Goal: Task Accomplishment & Management: Use online tool/utility

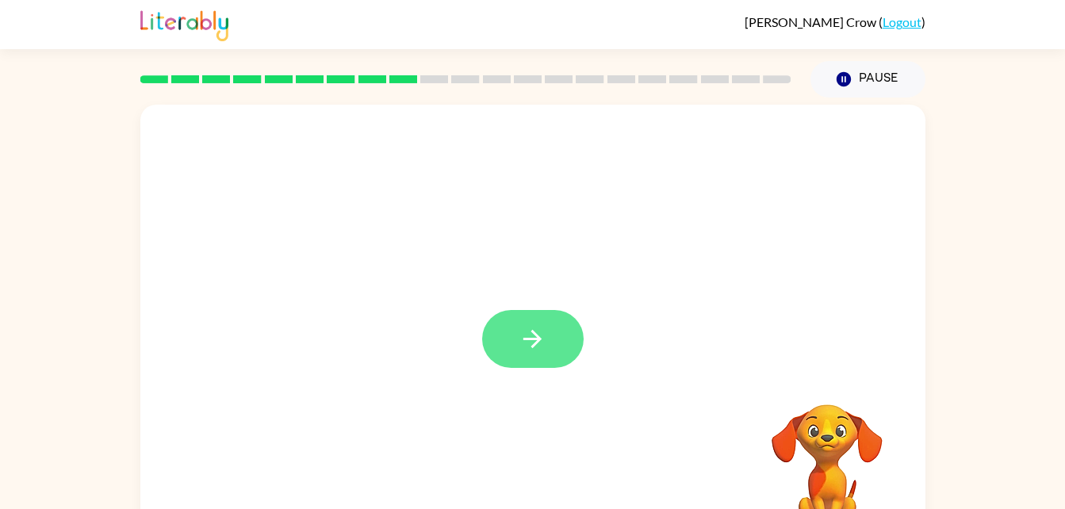
click at [542, 325] on icon "button" at bounding box center [533, 339] width 28 height 28
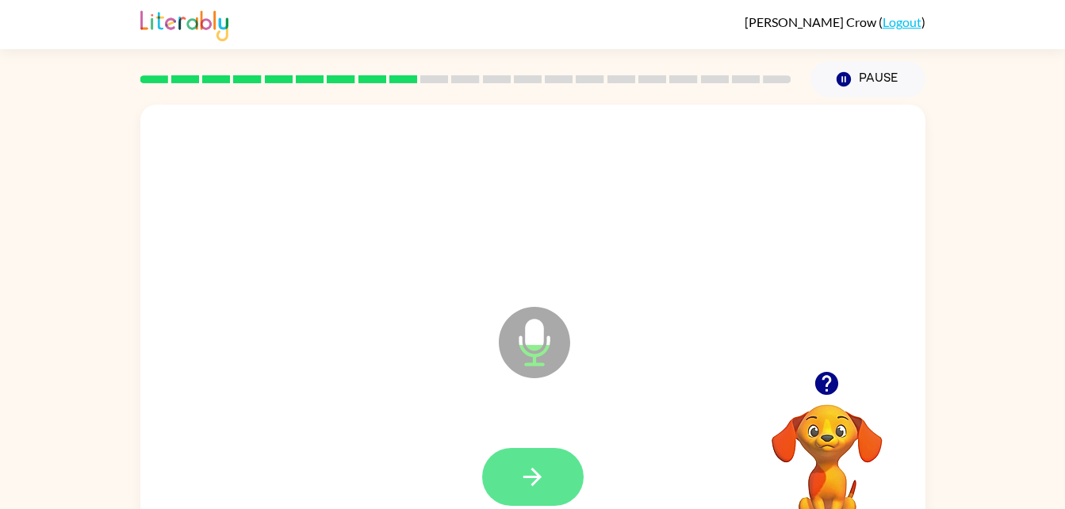
click at [531, 491] on button "button" at bounding box center [533, 477] width 102 height 58
click at [524, 469] on icon "button" at bounding box center [533, 477] width 28 height 28
click at [513, 463] on button "button" at bounding box center [533, 477] width 102 height 58
click at [528, 497] on button "button" at bounding box center [533, 477] width 102 height 58
click at [532, 467] on icon "button" at bounding box center [533, 477] width 28 height 28
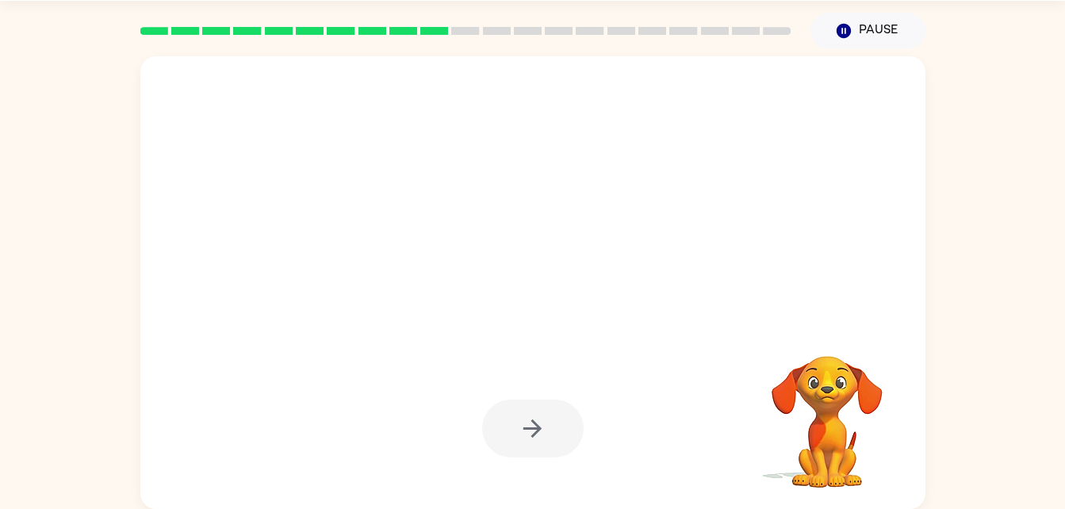
scroll to position [43, 0]
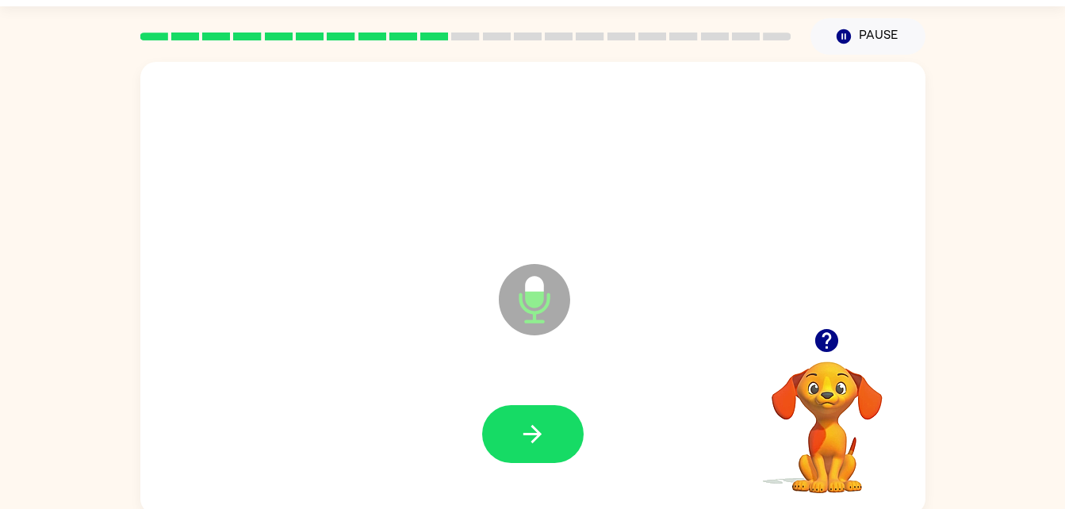
click at [978, 6] on div "Claire Crow ( Logout ) Pause Pause Microphone The Microphone is here when it is…" at bounding box center [532, 236] width 1065 height 558
click at [503, 408] on button "button" at bounding box center [533, 434] width 102 height 58
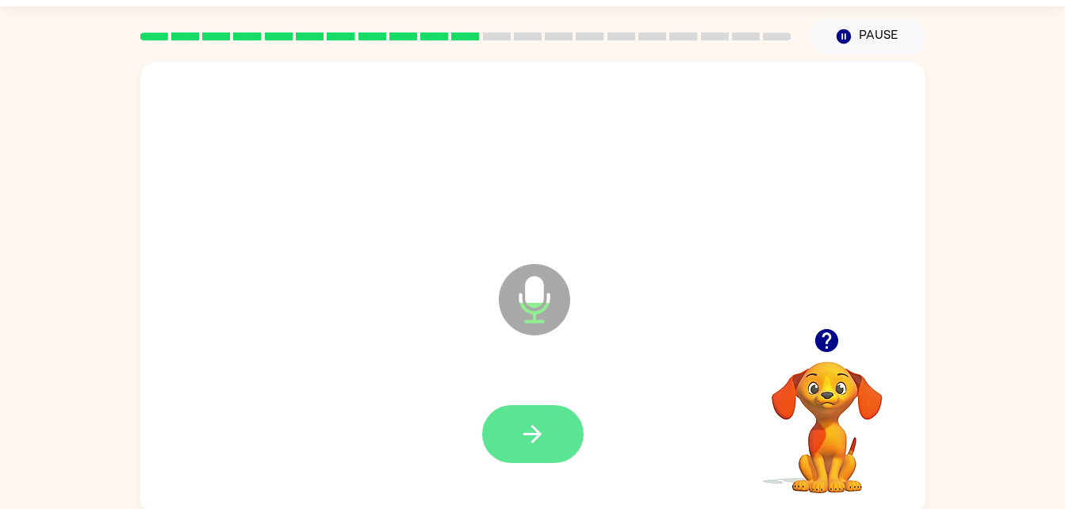
click at [534, 436] on icon "button" at bounding box center [533, 434] width 28 height 28
click at [530, 440] on icon "button" at bounding box center [533, 434] width 28 height 28
click at [521, 438] on icon "button" at bounding box center [533, 434] width 28 height 28
click at [530, 432] on icon "button" at bounding box center [533, 434] width 28 height 28
click at [541, 436] on icon "button" at bounding box center [533, 434] width 28 height 28
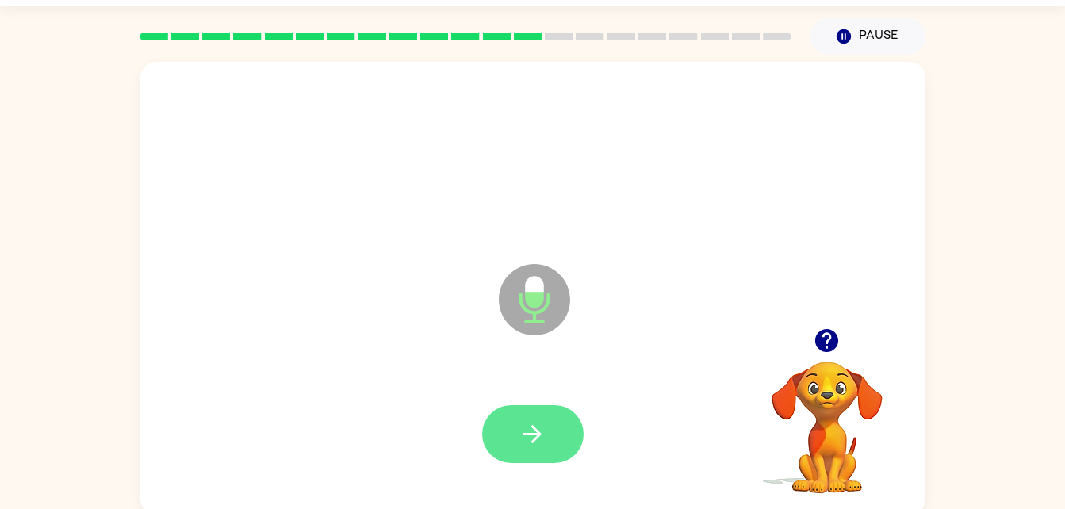
click at [543, 451] on button "button" at bounding box center [533, 434] width 102 height 58
click at [555, 476] on div at bounding box center [533, 435] width 754 height 130
click at [540, 435] on icon "button" at bounding box center [533, 434] width 18 height 18
click at [501, 420] on button "button" at bounding box center [533, 434] width 102 height 58
click at [538, 459] on button "button" at bounding box center [533, 434] width 102 height 58
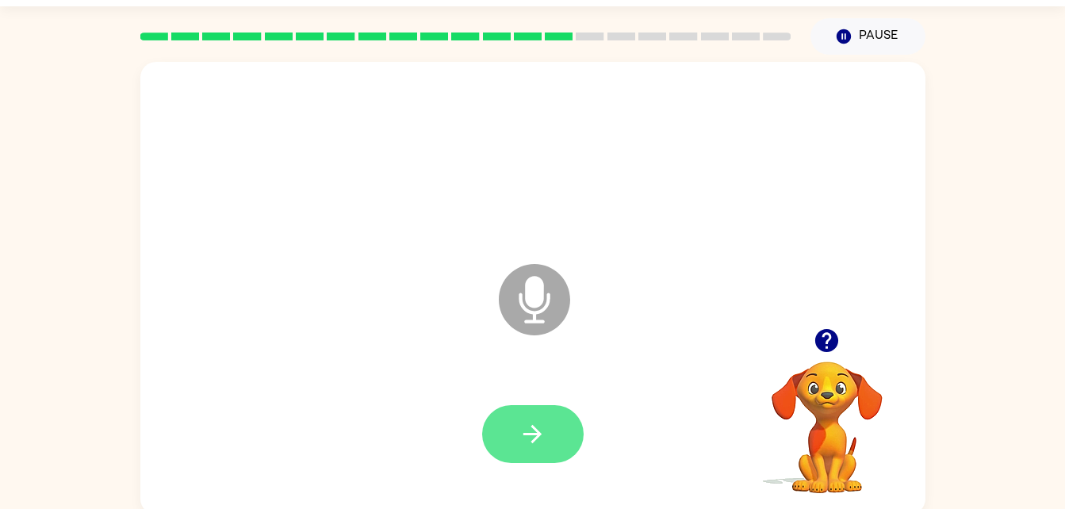
click at [506, 451] on button "button" at bounding box center [533, 434] width 102 height 58
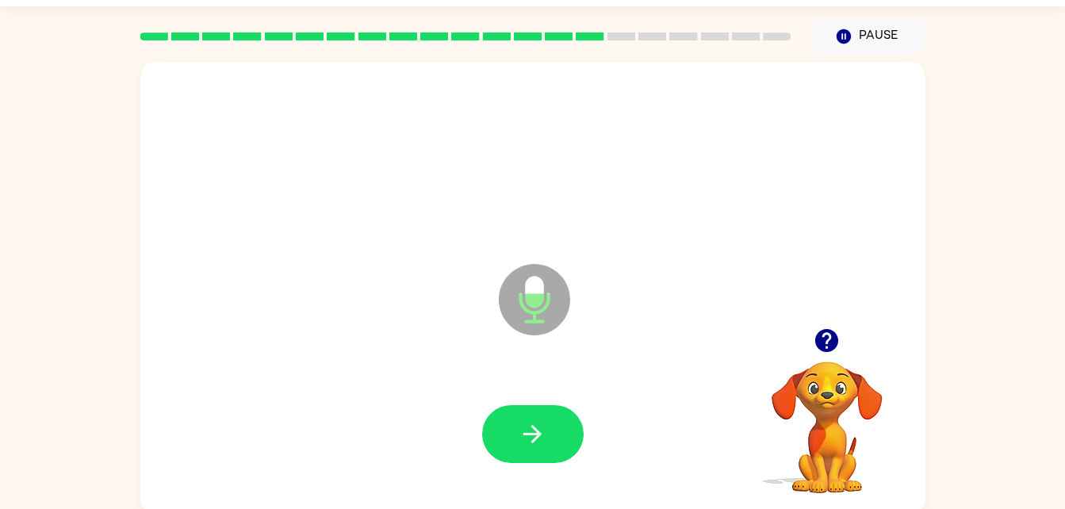
click at [828, 348] on icon "button" at bounding box center [827, 340] width 23 height 23
click at [533, 431] on icon "button" at bounding box center [533, 434] width 28 height 28
click at [552, 432] on button "button" at bounding box center [533, 434] width 102 height 58
click at [521, 462] on button "button" at bounding box center [533, 434] width 102 height 58
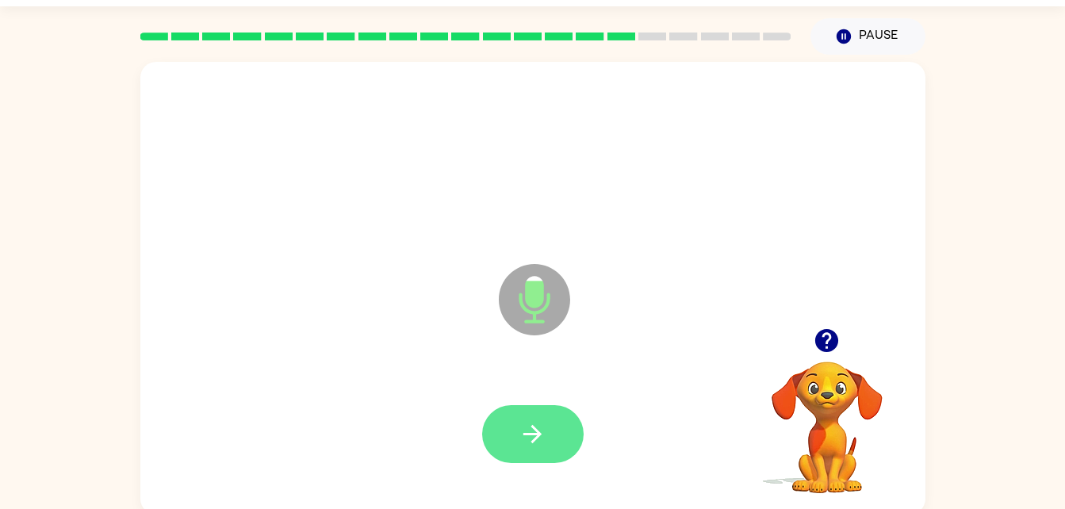
click at [554, 449] on button "button" at bounding box center [533, 434] width 102 height 58
click at [537, 424] on icon "button" at bounding box center [533, 434] width 28 height 28
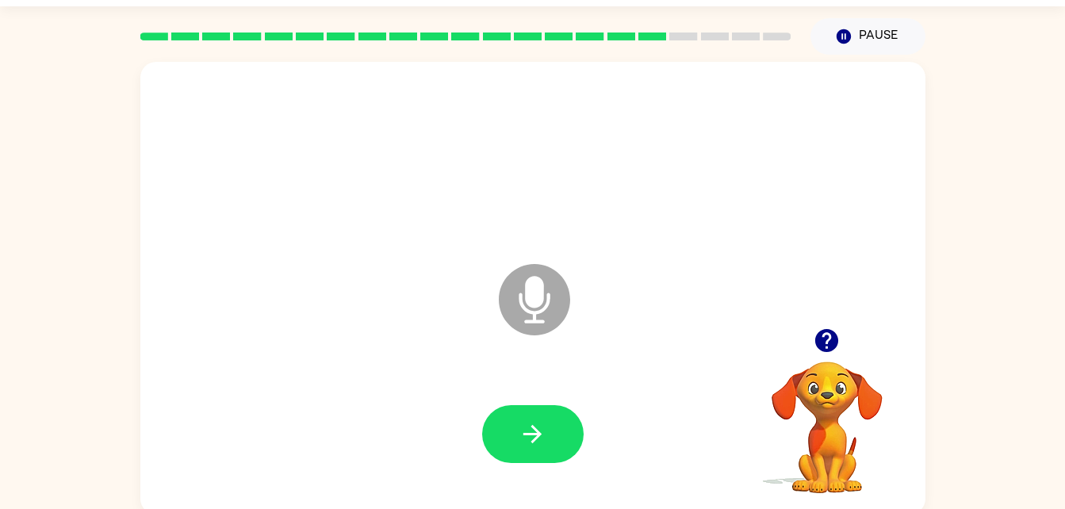
click at [527, 290] on icon "Microphone The Microphone is here when it is your turn to talk" at bounding box center [614, 319] width 238 height 119
click at [516, 453] on button "button" at bounding box center [533, 434] width 102 height 58
click at [565, 418] on button "button" at bounding box center [533, 434] width 102 height 58
click at [560, 427] on button "button" at bounding box center [533, 434] width 102 height 58
click at [542, 413] on button "button" at bounding box center [533, 434] width 102 height 58
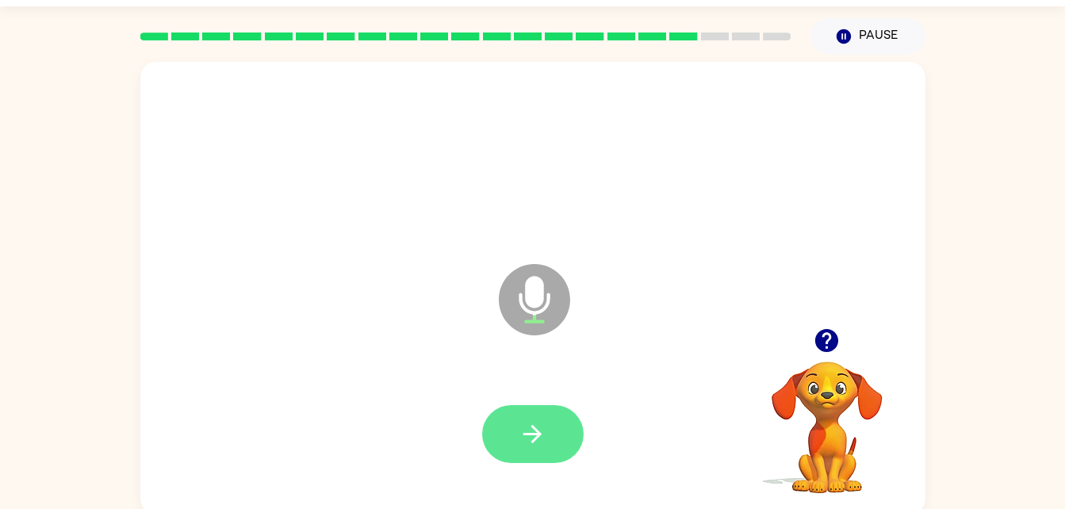
click at [527, 409] on button "button" at bounding box center [533, 434] width 102 height 58
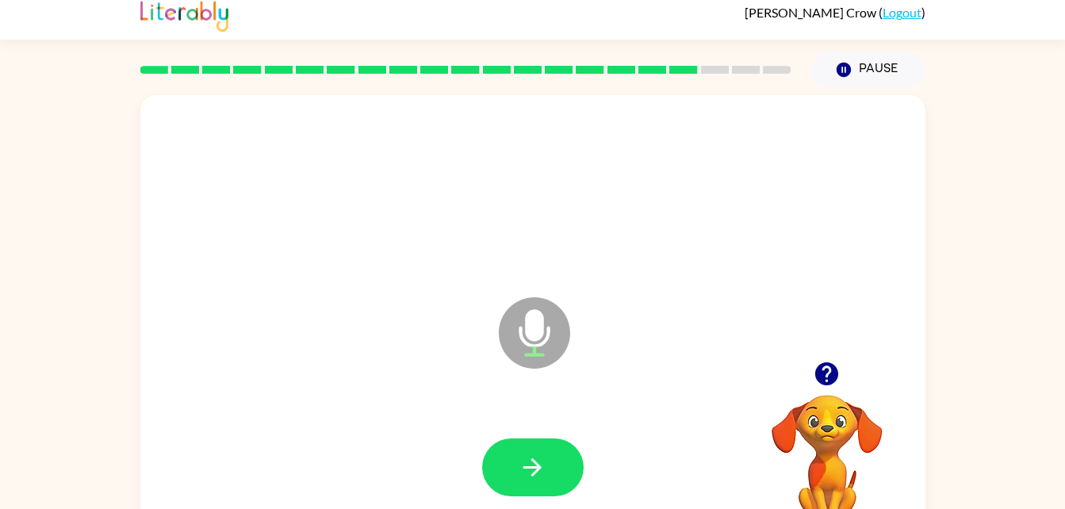
scroll to position [0, 0]
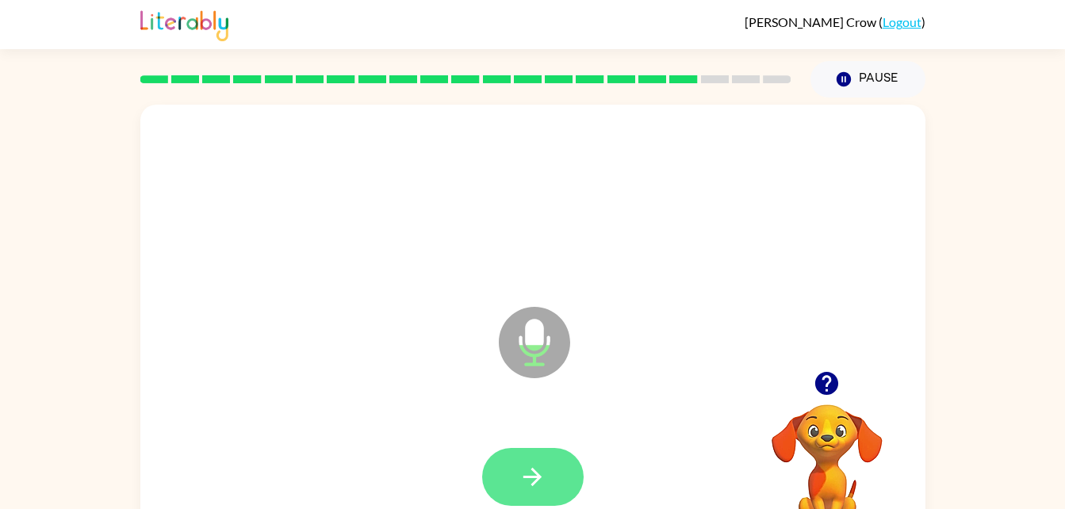
click at [496, 460] on button "button" at bounding box center [533, 477] width 102 height 58
click at [547, 493] on button "button" at bounding box center [533, 477] width 102 height 58
click at [559, 451] on button "button" at bounding box center [533, 477] width 102 height 58
click at [555, 479] on button "button" at bounding box center [533, 477] width 102 height 58
click at [529, 451] on button "button" at bounding box center [533, 477] width 102 height 58
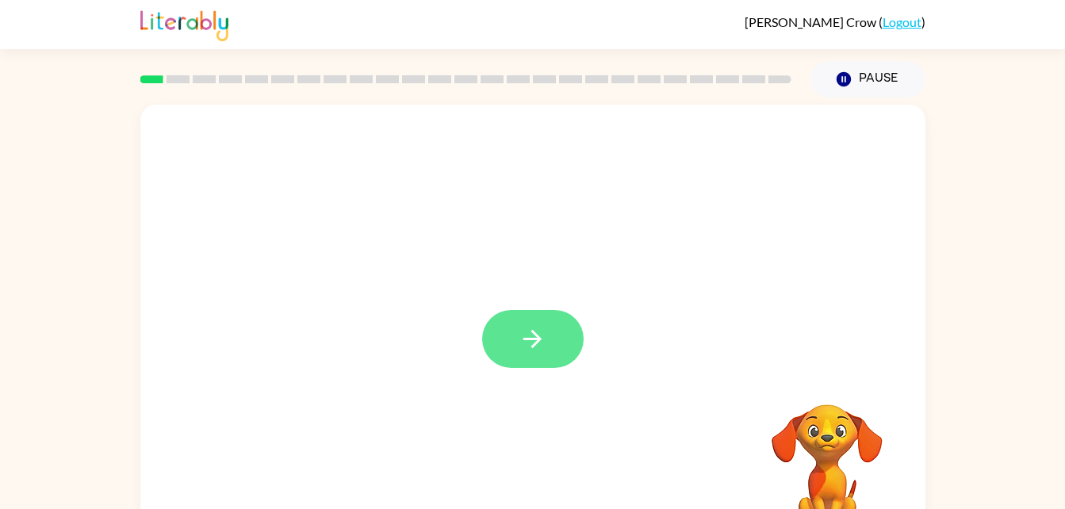
click at [520, 327] on icon "button" at bounding box center [533, 339] width 28 height 28
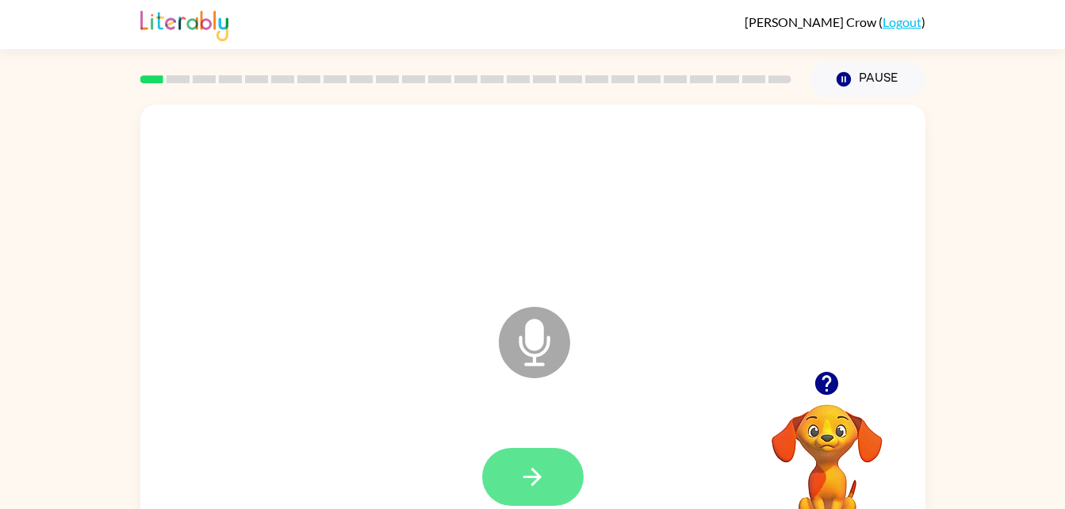
click at [528, 450] on button "button" at bounding box center [533, 477] width 102 height 58
click at [543, 479] on icon "button" at bounding box center [533, 477] width 28 height 28
click at [522, 472] on icon "button" at bounding box center [533, 477] width 28 height 28
click at [530, 480] on icon "button" at bounding box center [533, 477] width 28 height 28
click at [519, 457] on button "button" at bounding box center [533, 477] width 102 height 58
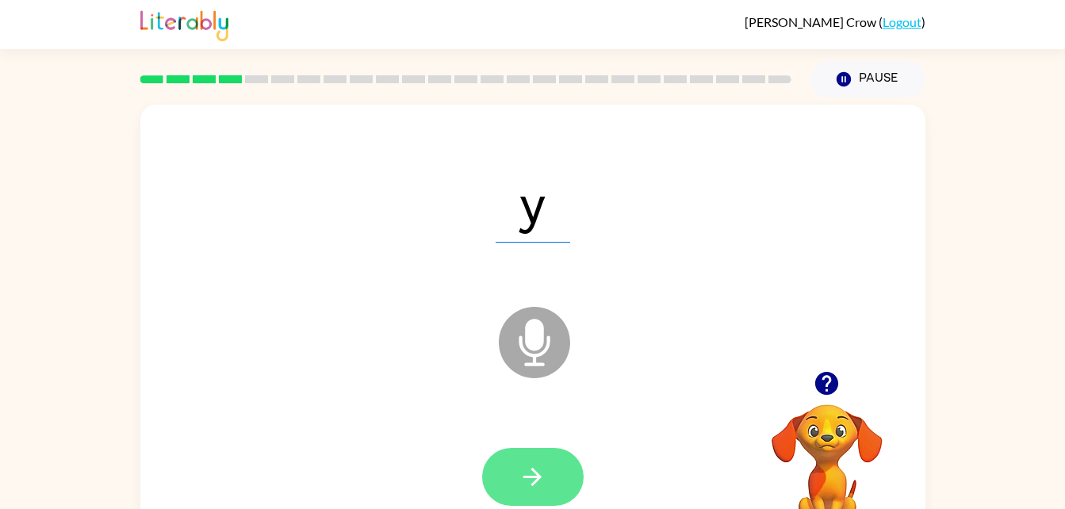
click at [561, 469] on button "button" at bounding box center [533, 477] width 102 height 58
click at [542, 498] on button "button" at bounding box center [533, 477] width 102 height 58
click at [558, 497] on button "button" at bounding box center [533, 477] width 102 height 58
click at [539, 492] on button "button" at bounding box center [533, 477] width 102 height 58
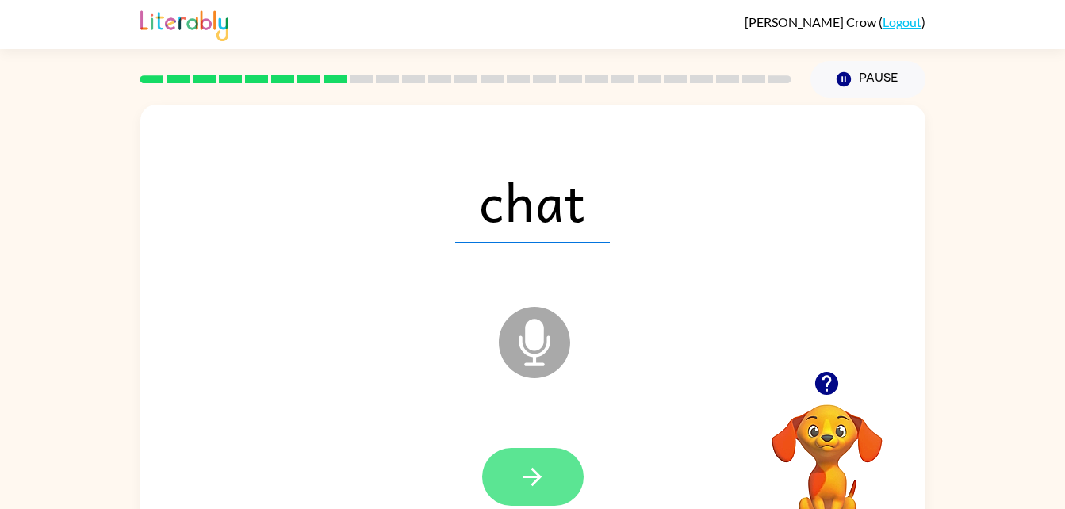
click at [537, 480] on icon "button" at bounding box center [533, 477] width 18 height 18
click at [543, 473] on icon "button" at bounding box center [533, 477] width 28 height 28
click at [544, 490] on icon "button" at bounding box center [533, 477] width 28 height 28
click at [549, 466] on button "button" at bounding box center [533, 477] width 102 height 58
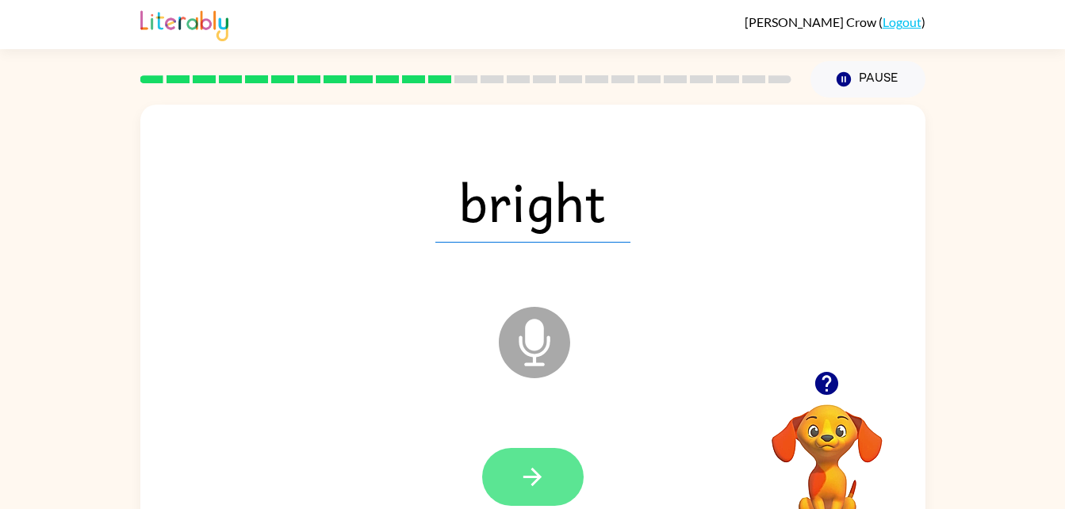
click at [524, 474] on icon "button" at bounding box center [533, 477] width 28 height 28
click at [539, 472] on icon "button" at bounding box center [533, 477] width 28 height 28
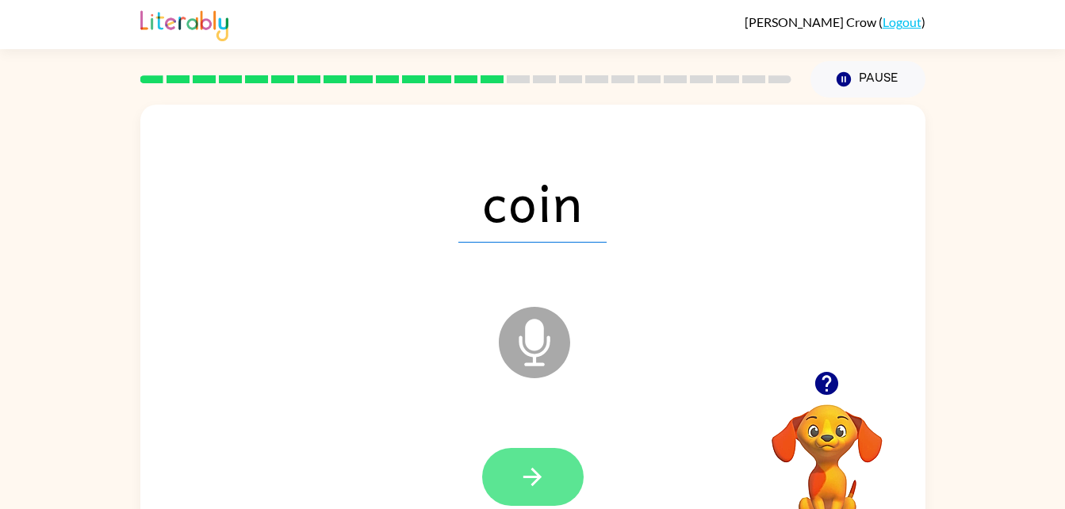
click at [536, 479] on icon "button" at bounding box center [533, 477] width 28 height 28
click at [537, 476] on icon "button" at bounding box center [533, 477] width 18 height 18
click at [528, 486] on icon "button" at bounding box center [533, 477] width 28 height 28
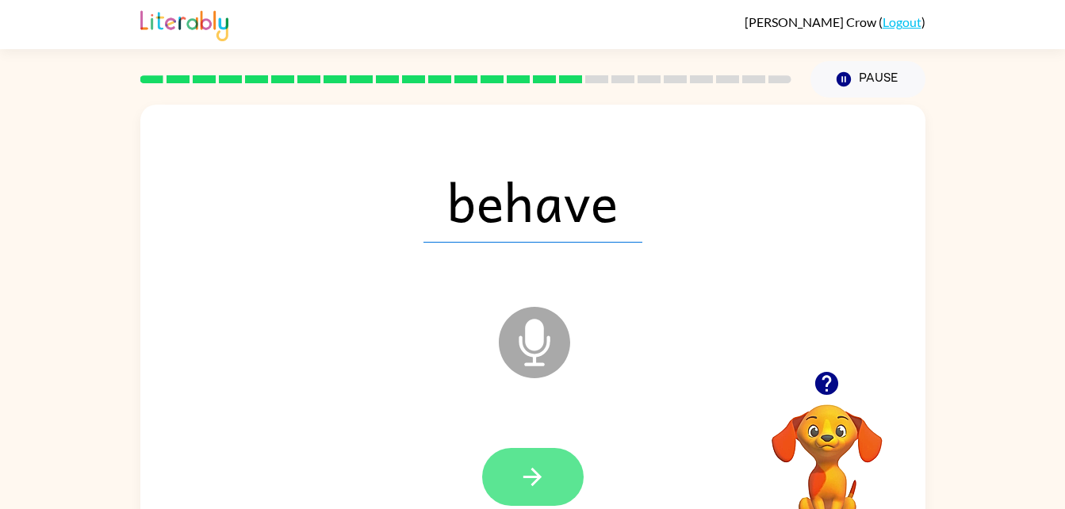
click at [550, 487] on button "button" at bounding box center [533, 477] width 102 height 58
click at [541, 474] on icon "button" at bounding box center [533, 477] width 28 height 28
click at [547, 478] on button "button" at bounding box center [533, 477] width 102 height 58
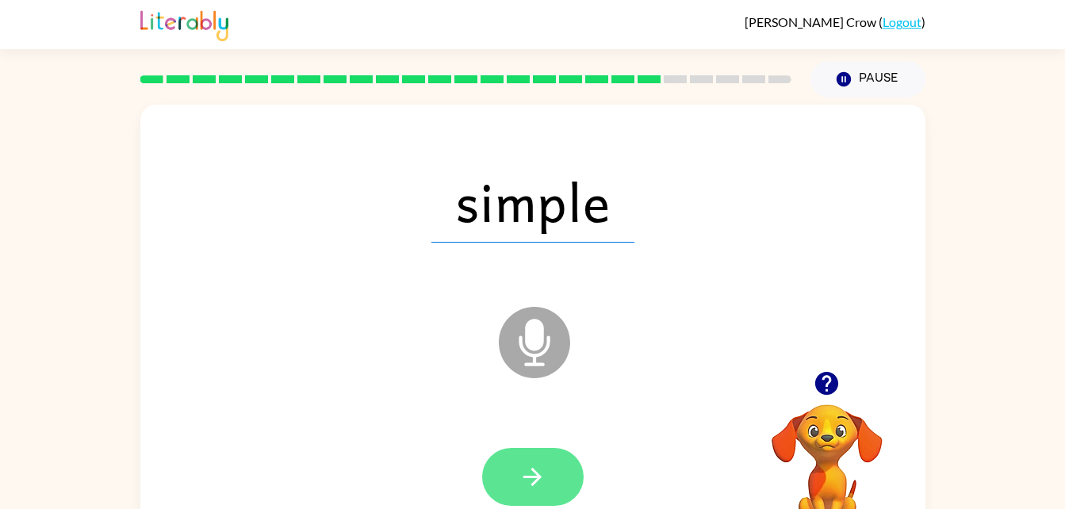
click at [527, 504] on button "button" at bounding box center [533, 477] width 102 height 58
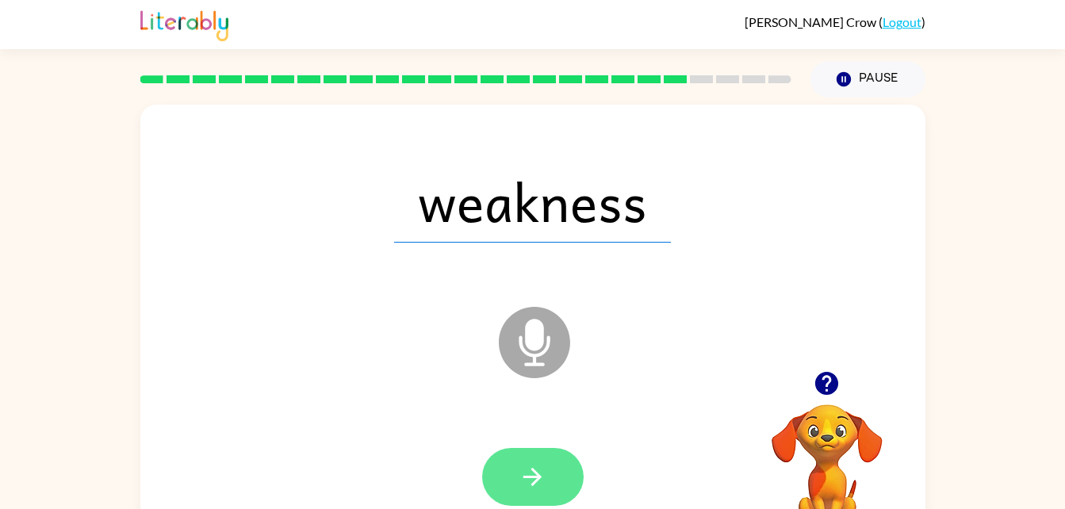
click at [525, 476] on icon "button" at bounding box center [533, 477] width 18 height 18
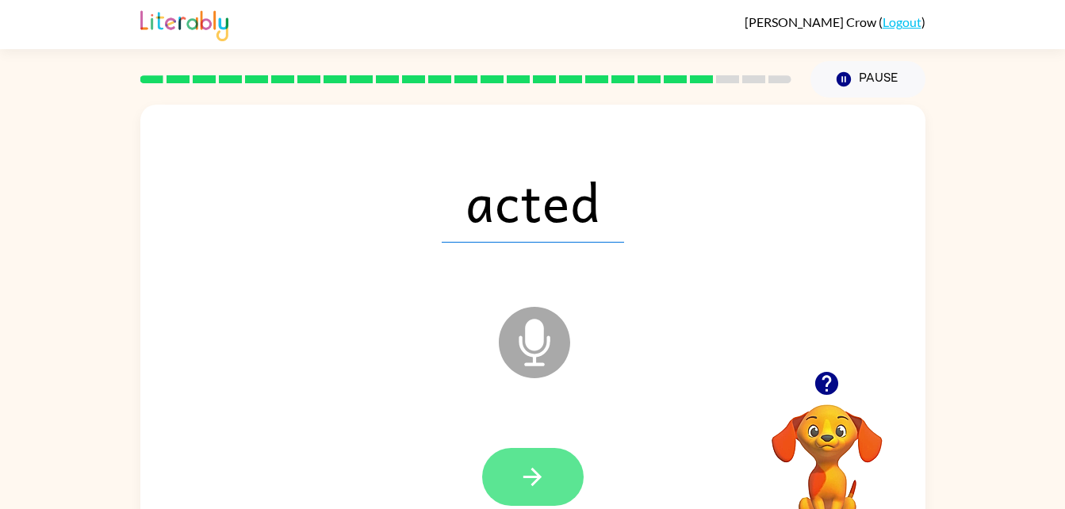
click at [548, 482] on button "button" at bounding box center [533, 477] width 102 height 58
click at [520, 476] on icon "button" at bounding box center [533, 477] width 28 height 28
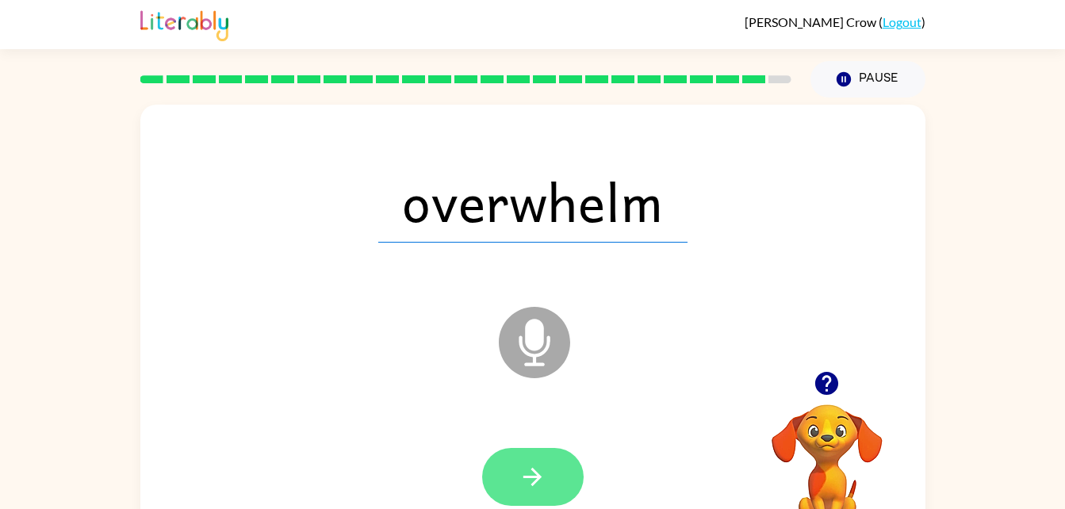
click at [526, 457] on button "button" at bounding box center [533, 477] width 102 height 58
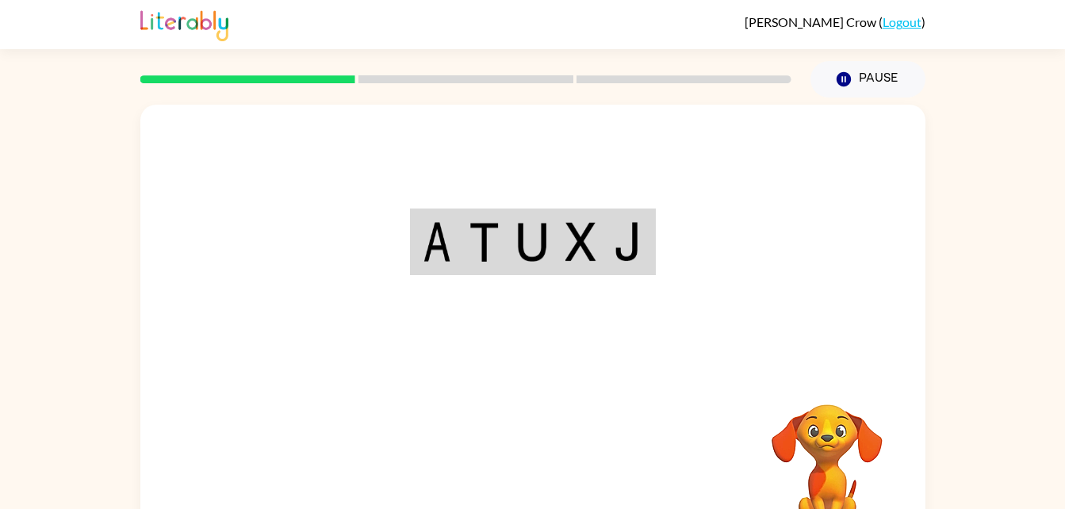
click at [535, 462] on div "Your browser must support playing .mp4 files to use Literably. Please try using…" at bounding box center [532, 331] width 785 height 453
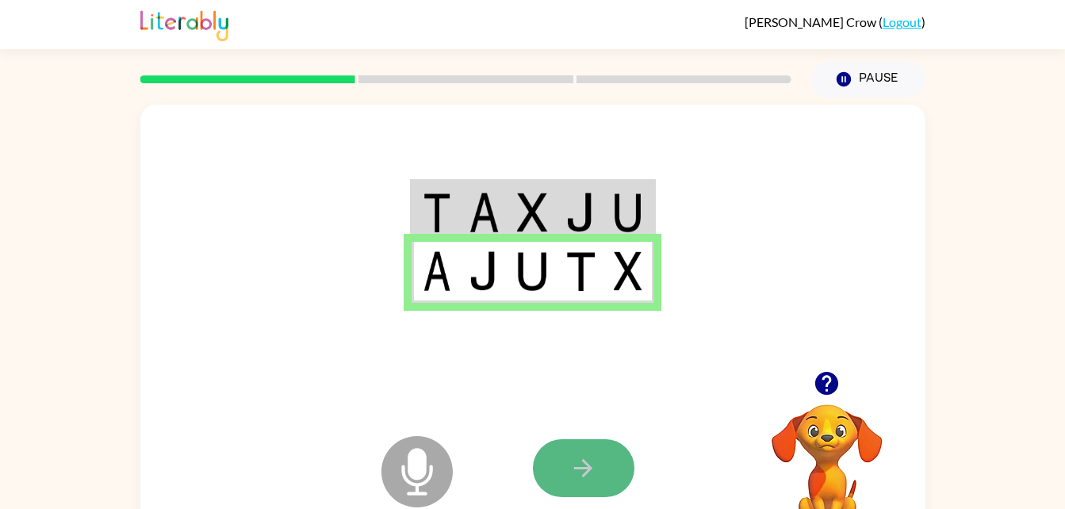
click at [612, 488] on button "button" at bounding box center [584, 469] width 102 height 58
click at [586, 464] on icon "button" at bounding box center [583, 468] width 18 height 18
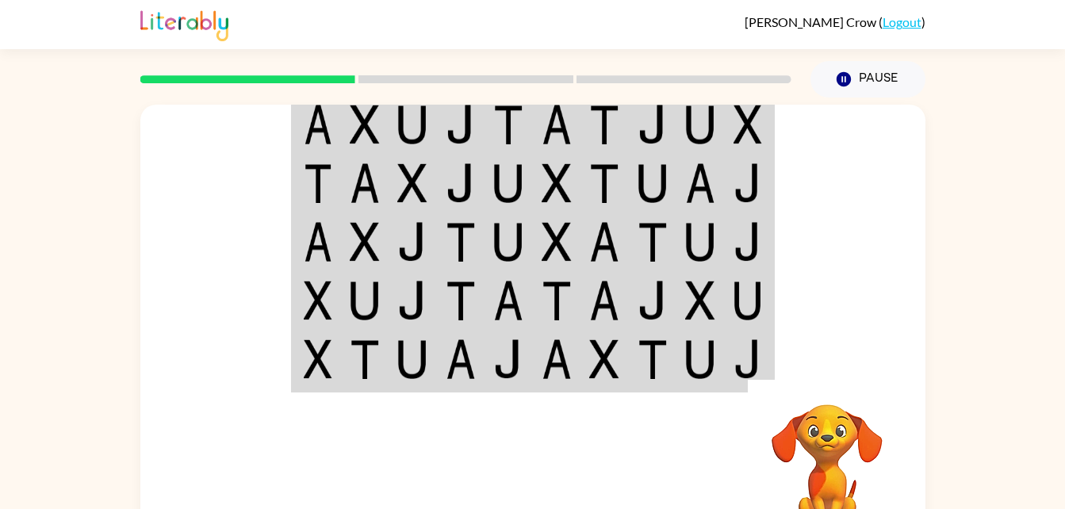
drag, startPoint x: 52, startPoint y: 121, endPoint x: 190, endPoint y: 154, distance: 142.6
click at [190, 154] on div "Your browser must support playing .mp4 files to use Literably. Please try using…" at bounding box center [532, 328] width 1065 height 460
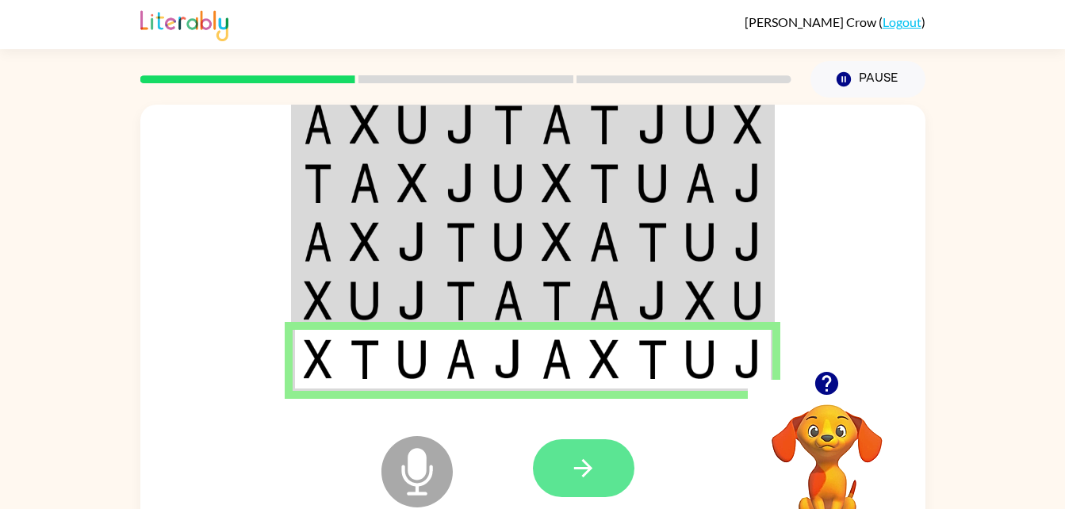
click at [598, 463] on button "button" at bounding box center [584, 469] width 102 height 58
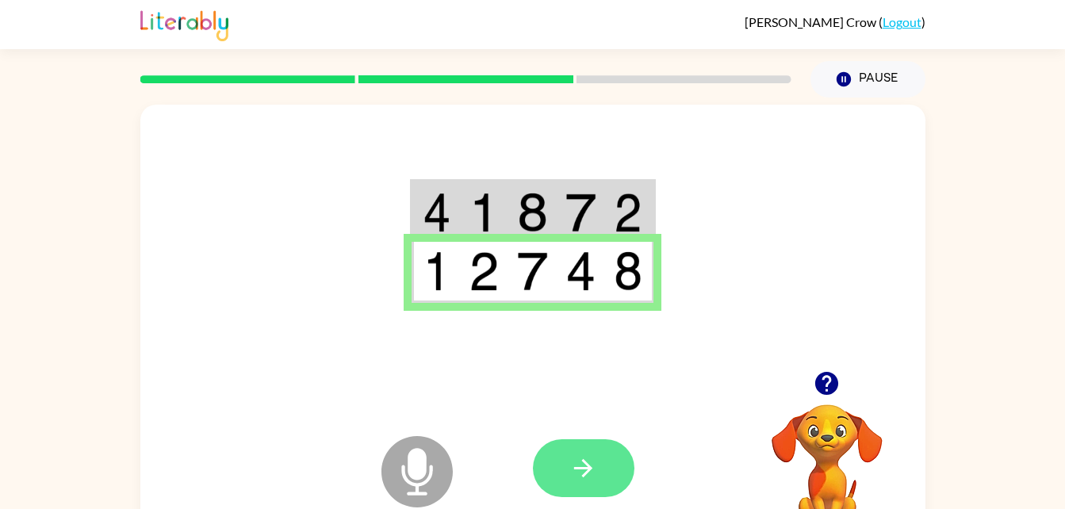
click at [557, 443] on button "button" at bounding box center [584, 469] width 102 height 58
click at [572, 489] on button "button" at bounding box center [584, 469] width 102 height 58
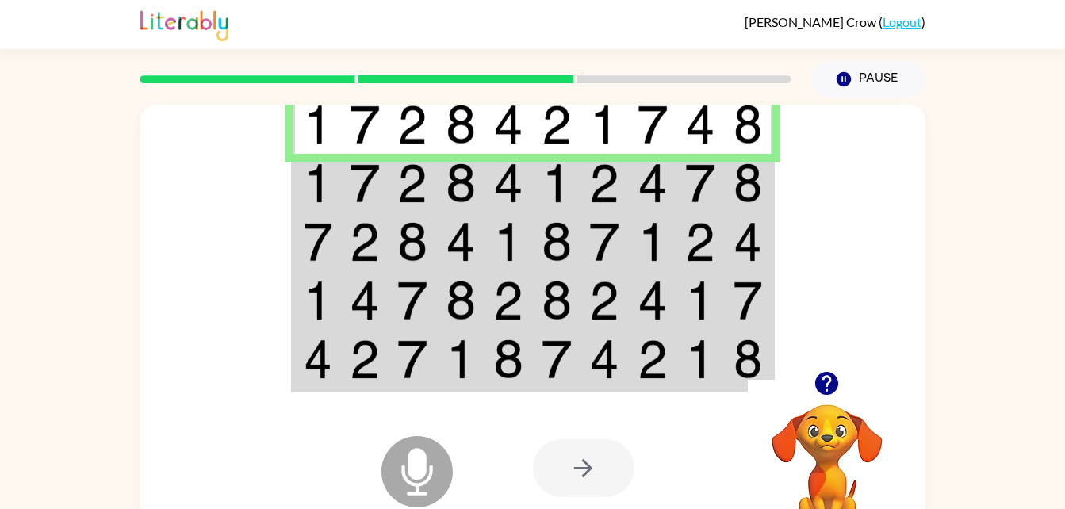
click at [155, 101] on div at bounding box center [466, 80] width 670 height 56
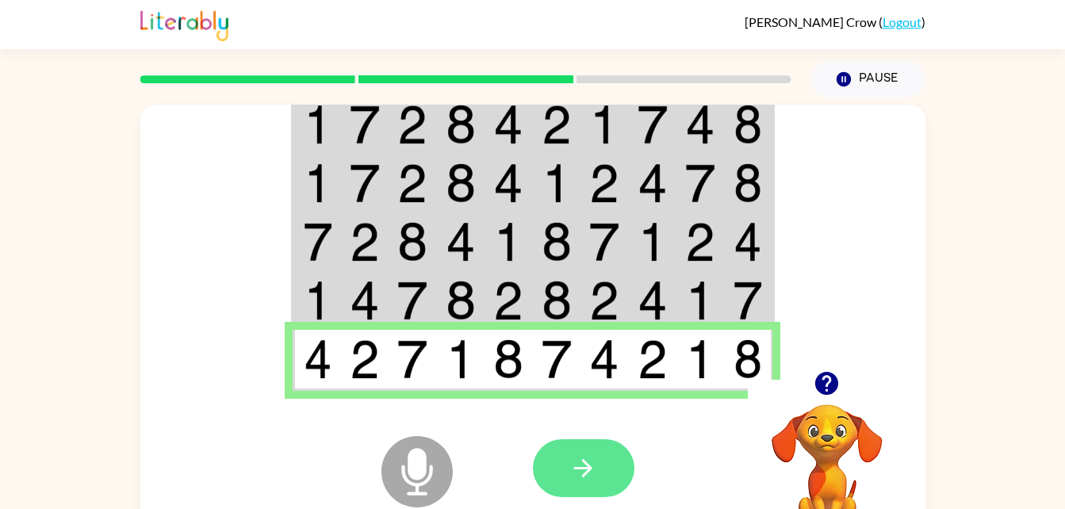
click at [589, 487] on button "button" at bounding box center [584, 469] width 102 height 58
